Goal: Transaction & Acquisition: Purchase product/service

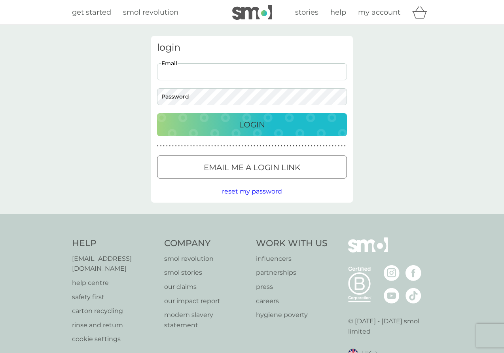
type input "[EMAIL_ADDRESS][DOMAIN_NAME]"
click at [252, 124] on button "Login" at bounding box center [252, 124] width 190 height 23
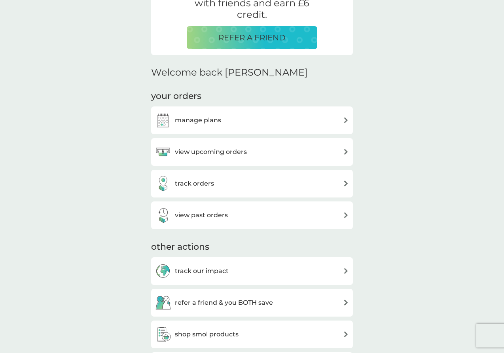
scroll to position [178, 0]
click at [237, 126] on div "manage plans" at bounding box center [252, 120] width 202 height 28
click at [198, 116] on h3 "manage plans" at bounding box center [198, 119] width 46 height 10
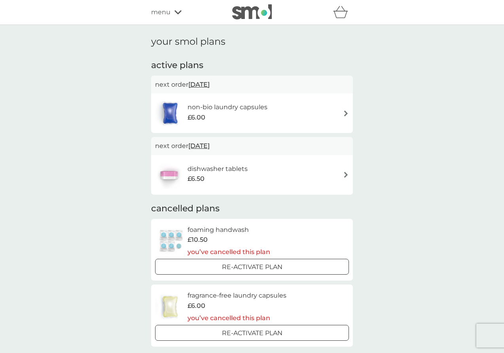
click at [318, 166] on div "dishwasher tablets £6.50" at bounding box center [252, 175] width 194 height 28
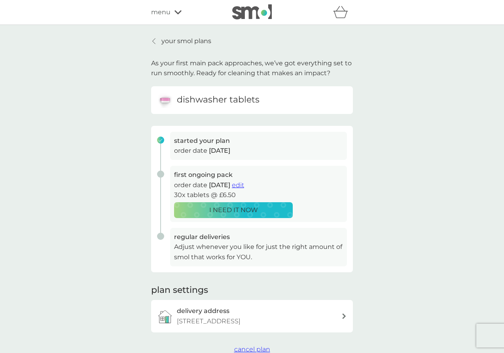
click at [235, 211] on p "I NEED IT NOW" at bounding box center [233, 210] width 49 height 10
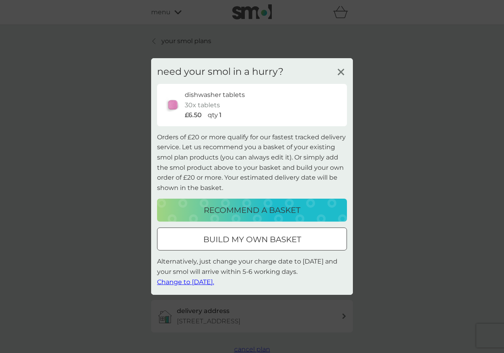
click at [239, 238] on div at bounding box center [252, 239] width 28 height 8
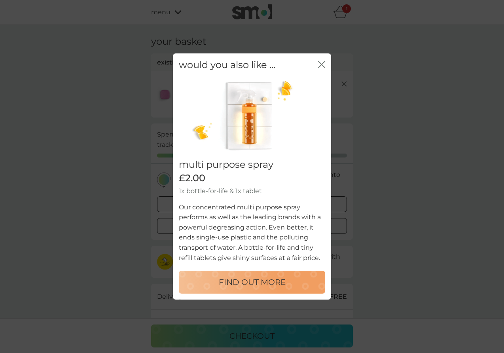
click at [320, 66] on icon "close" at bounding box center [321, 64] width 7 height 7
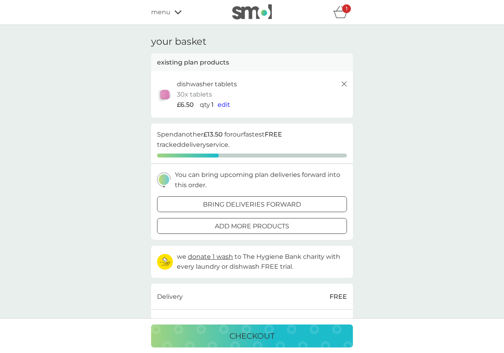
click at [165, 9] on span "menu" at bounding box center [160, 12] width 19 height 10
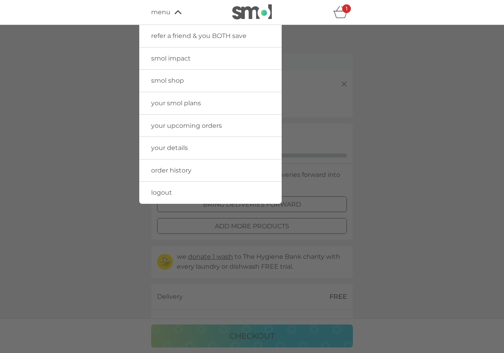
click at [178, 103] on span "your smol plans" at bounding box center [176, 103] width 50 height 8
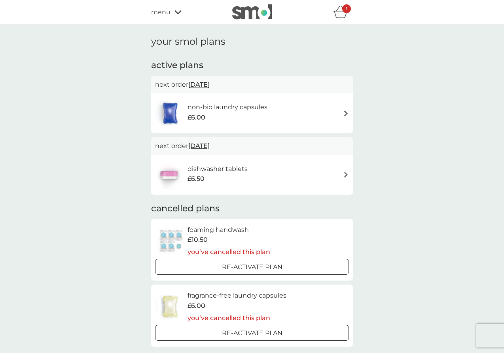
click at [308, 114] on div "non-bio laundry capsules £6.00" at bounding box center [252, 113] width 194 height 28
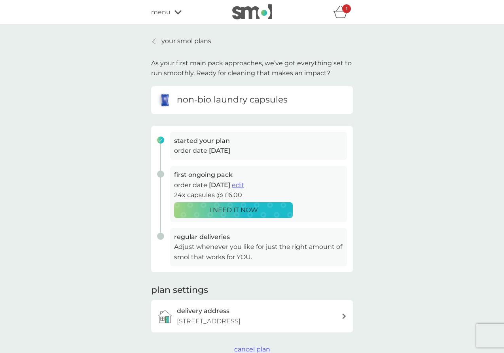
click at [243, 209] on p "I NEED IT NOW" at bounding box center [233, 210] width 49 height 10
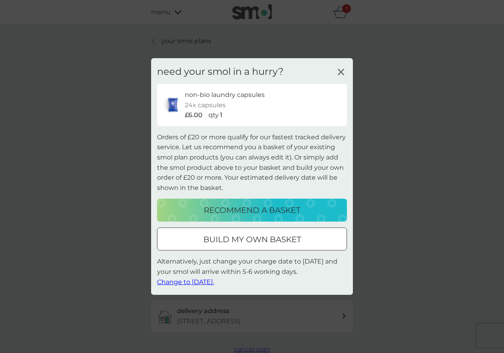
click at [271, 237] on p "build my own basket" at bounding box center [252, 239] width 98 height 13
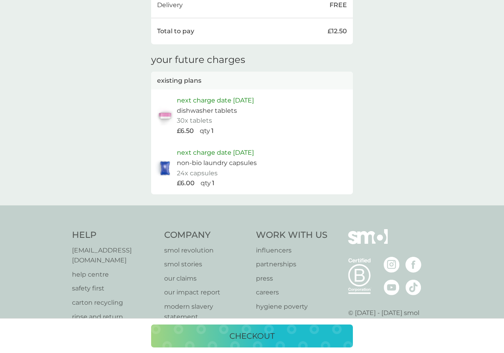
scroll to position [338, 0]
click at [262, 340] on p "checkout" at bounding box center [251, 336] width 45 height 13
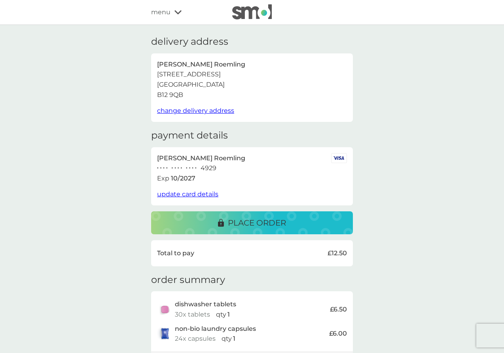
click at [201, 191] on span "update card details" at bounding box center [187, 194] width 61 height 8
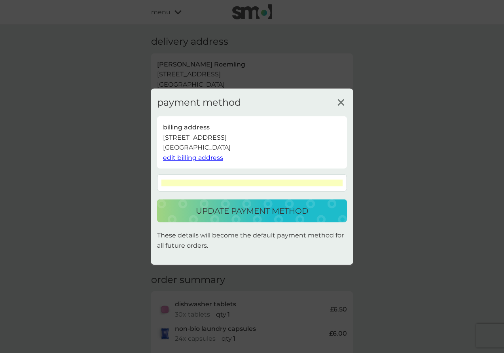
click at [246, 214] on p "update payment method" at bounding box center [252, 211] width 113 height 13
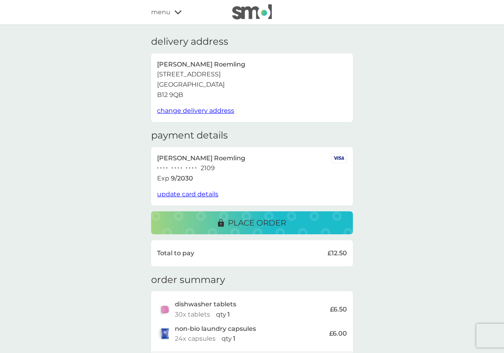
click at [275, 217] on p "place order" at bounding box center [257, 222] width 58 height 13
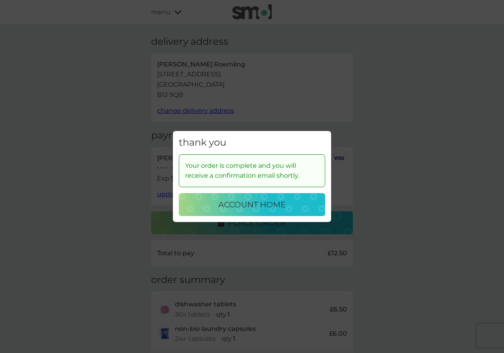
click at [286, 200] on p "account home" at bounding box center [251, 204] width 67 height 13
